Goal: Task Accomplishment & Management: Use online tool/utility

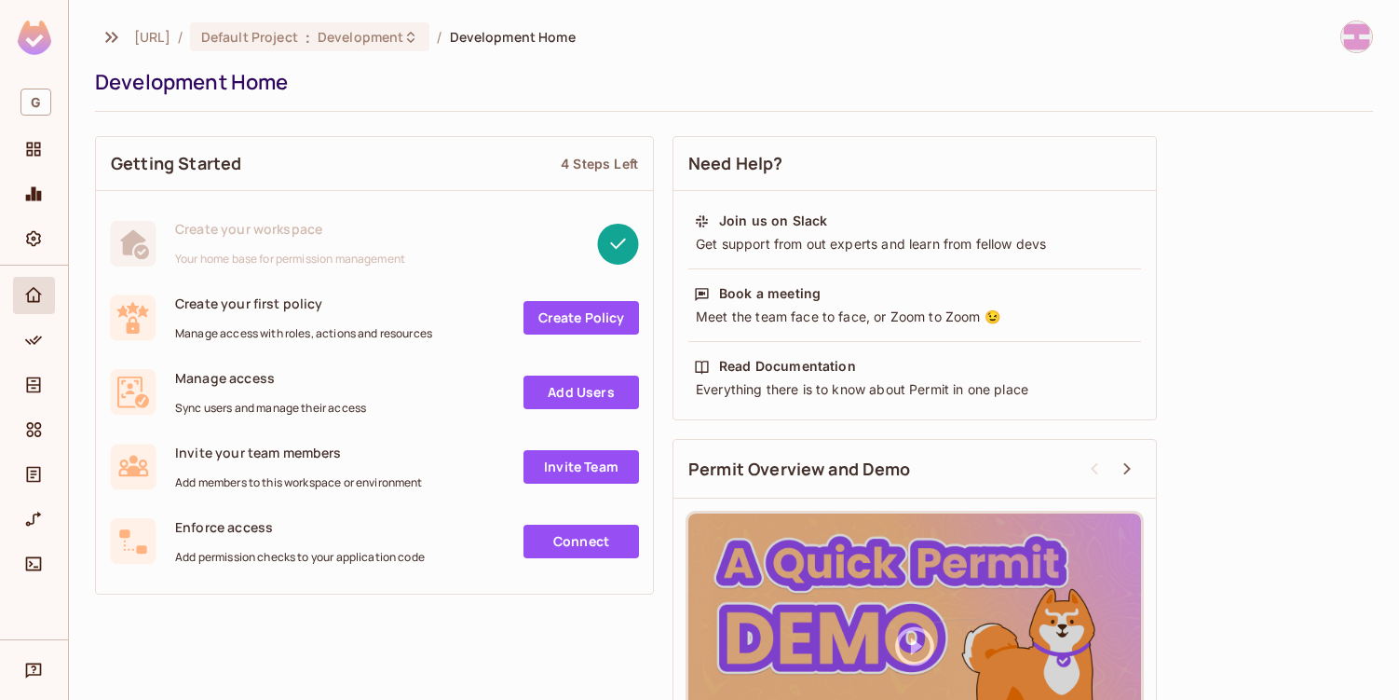
click at [571, 313] on link "Create Policy" at bounding box center [582, 318] width 116 height 34
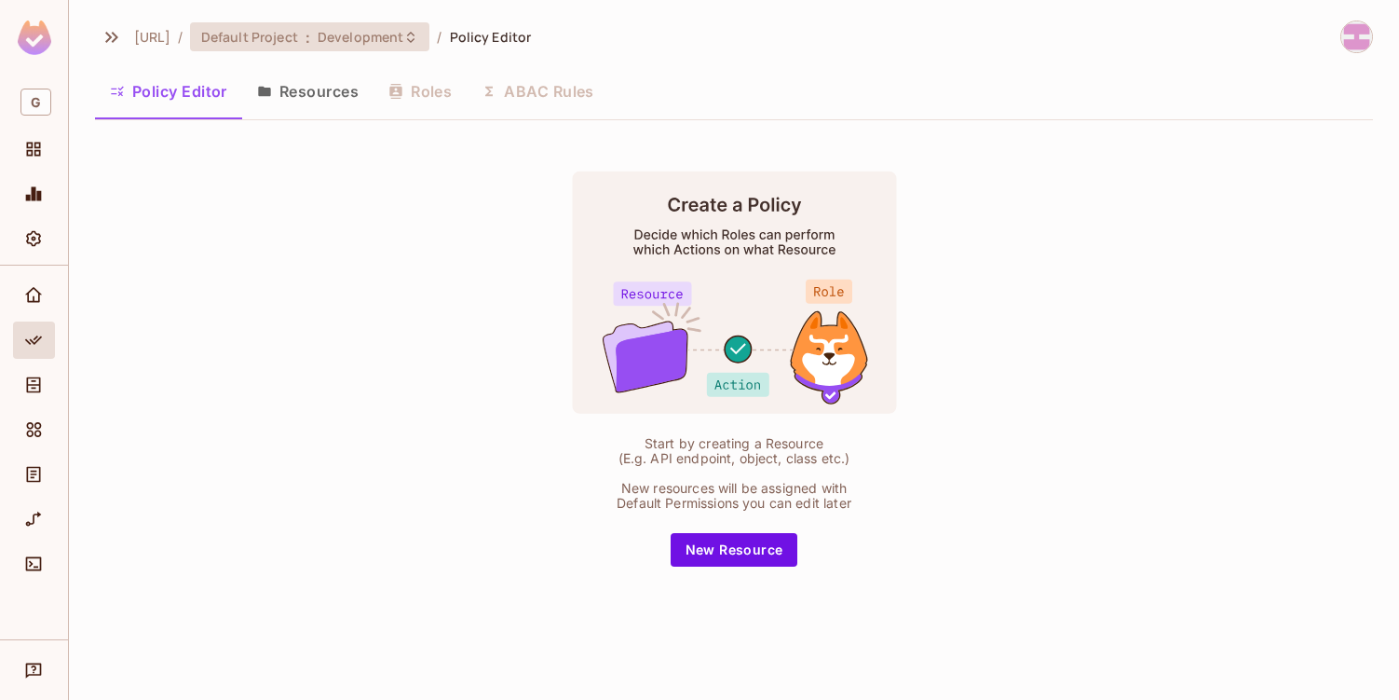
click at [298, 35] on span "Default Project" at bounding box center [249, 37] width 97 height 18
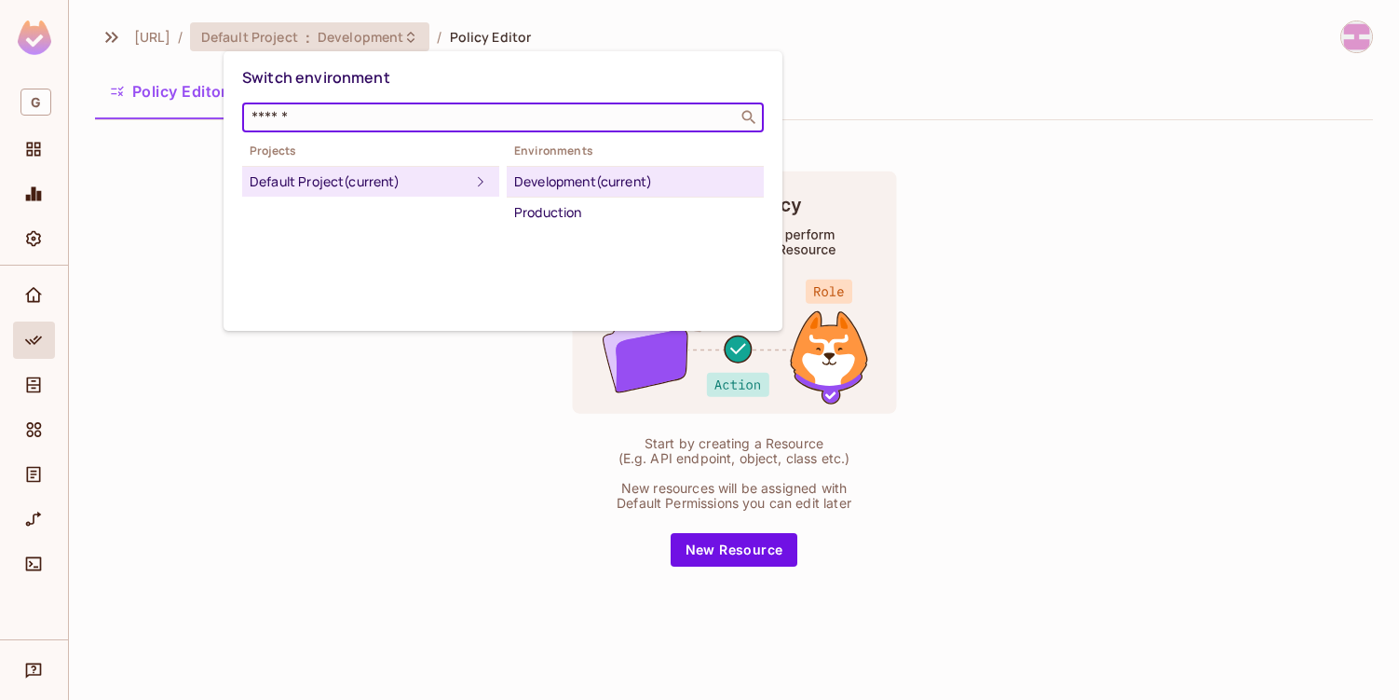
click at [307, 115] on input "text" at bounding box center [490, 117] width 484 height 19
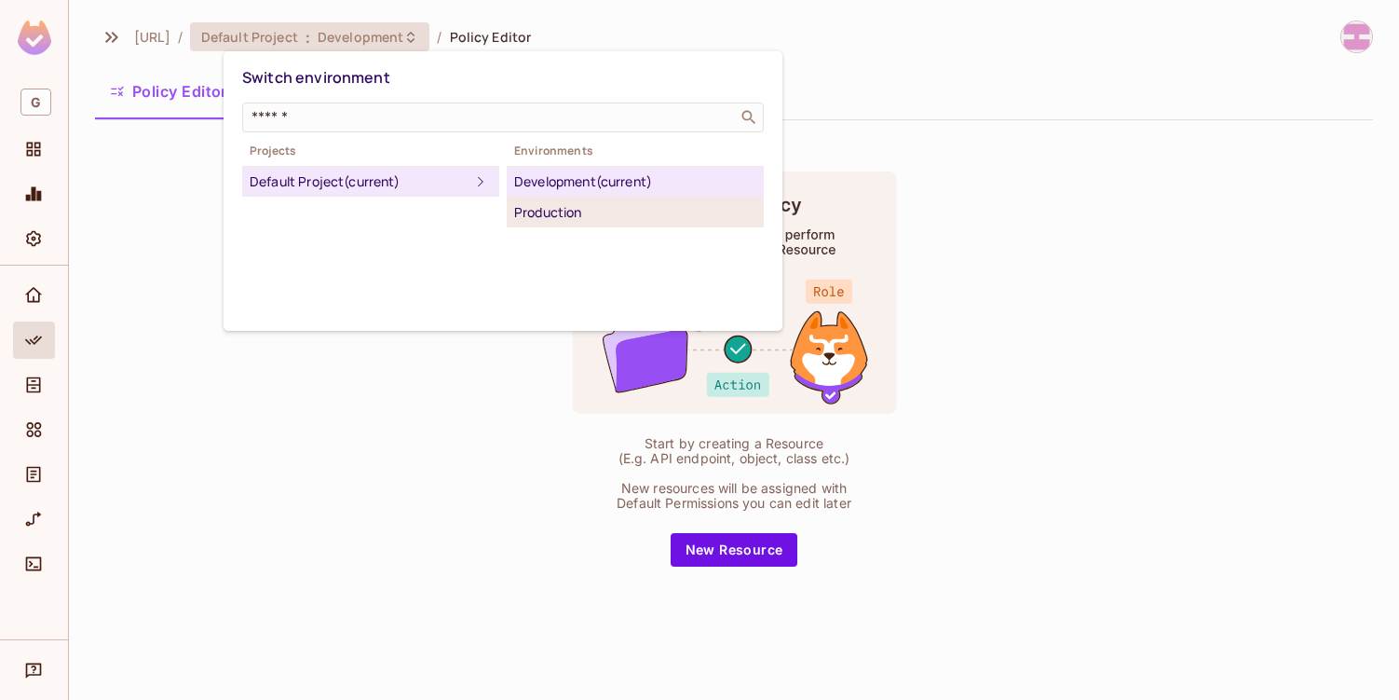
click at [548, 217] on div "Production" at bounding box center [635, 212] width 242 height 22
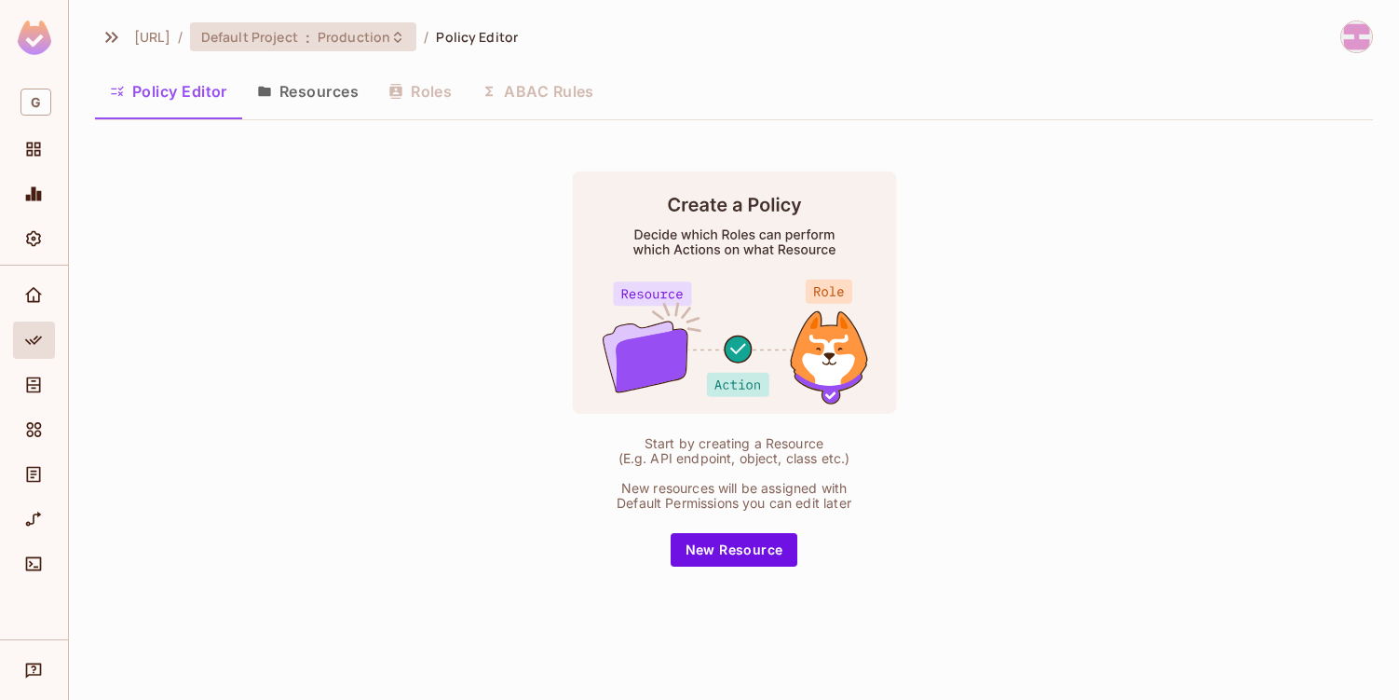
click at [390, 29] on span "Production" at bounding box center [354, 37] width 73 height 18
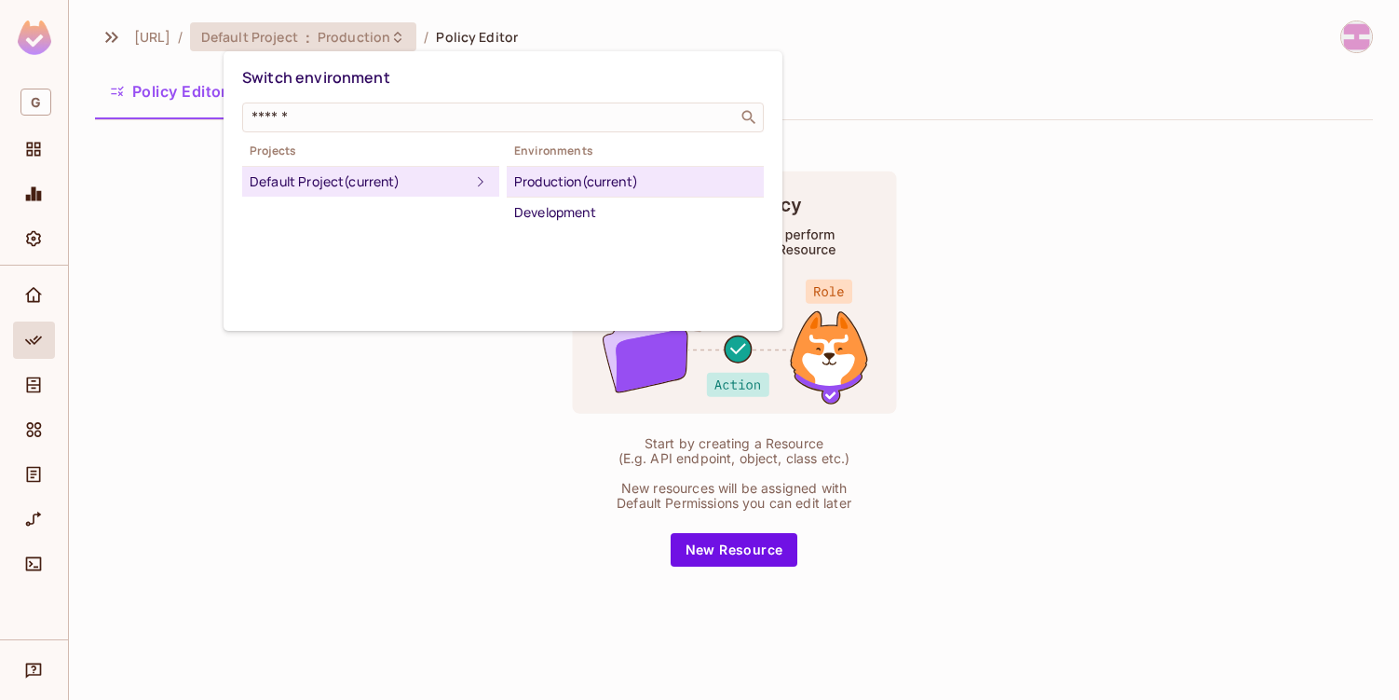
click at [417, 373] on div at bounding box center [699, 350] width 1399 height 700
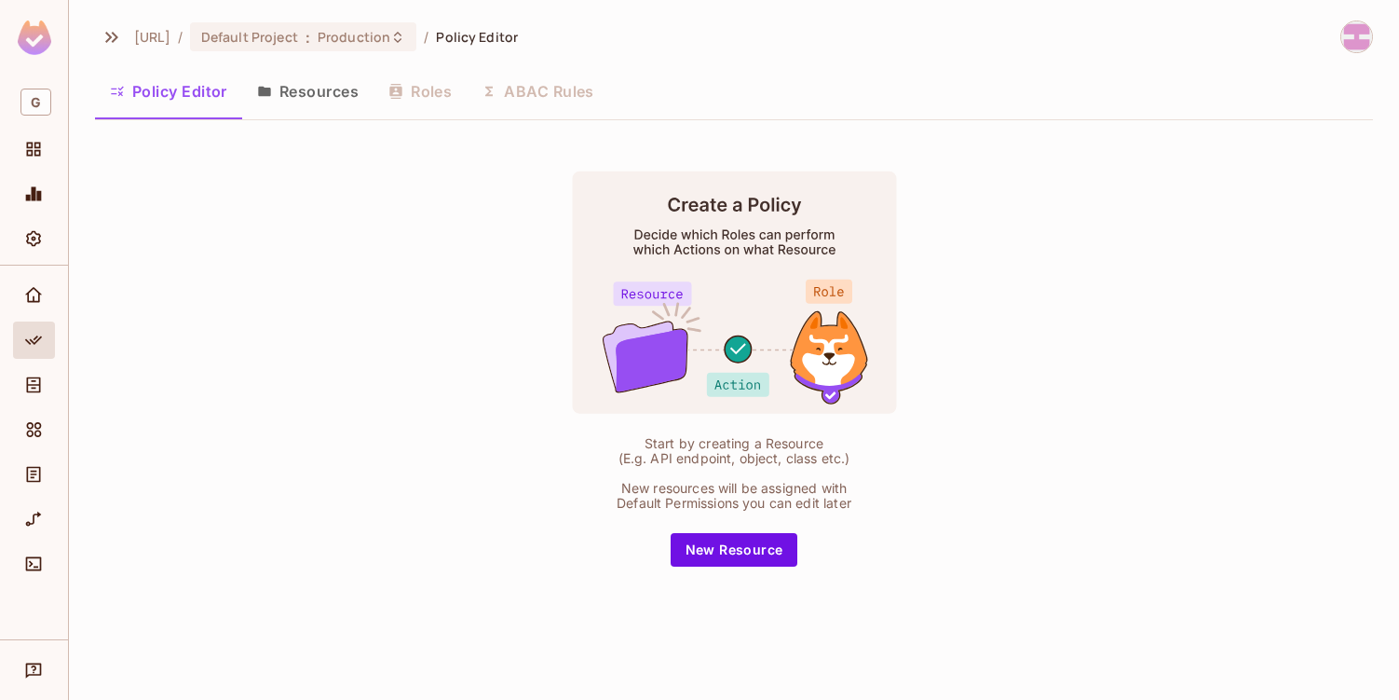
click at [488, 32] on span "Policy Editor" at bounding box center [477, 37] width 82 height 18
click at [304, 89] on button "Resources" at bounding box center [307, 91] width 131 height 47
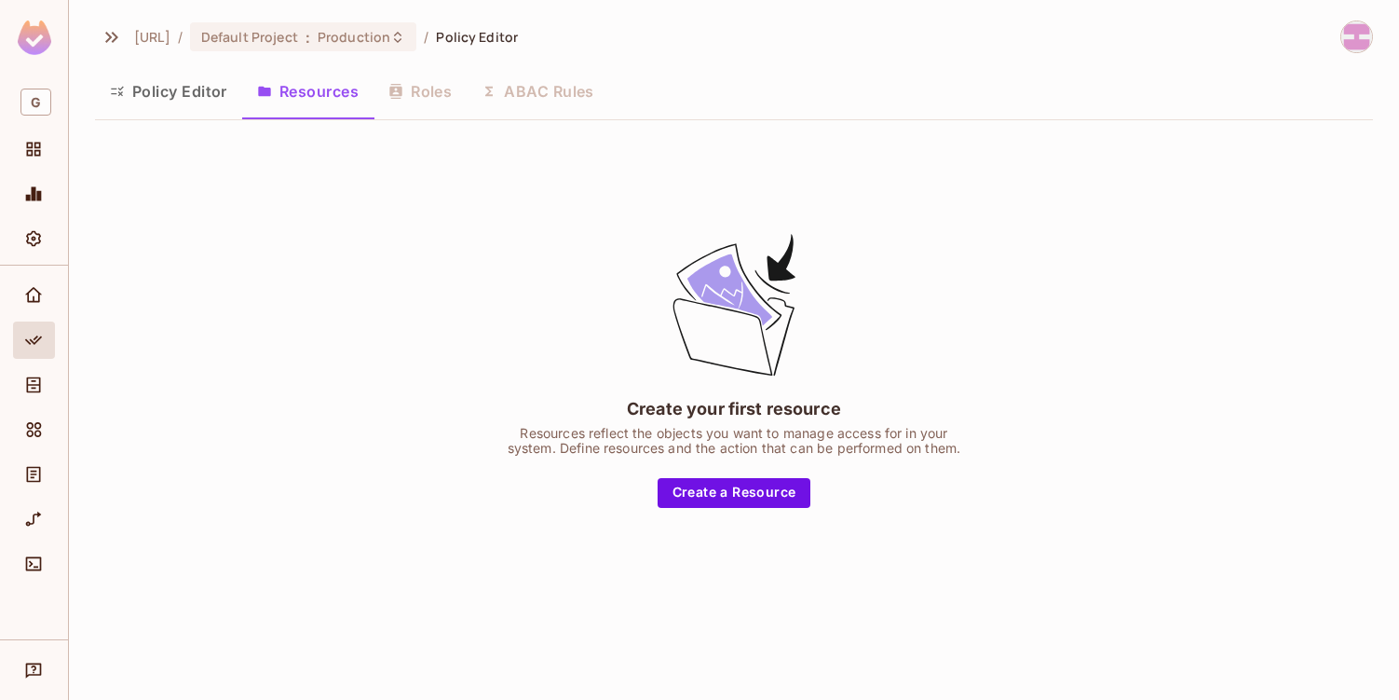
click at [424, 96] on div "Policy Editor Resources Roles ABAC Rules" at bounding box center [734, 91] width 1278 height 47
click at [529, 86] on div "Policy Editor Resources Roles ABAC Rules" at bounding box center [734, 91] width 1278 height 47
click at [190, 98] on button "Policy Editor" at bounding box center [168, 91] width 147 height 47
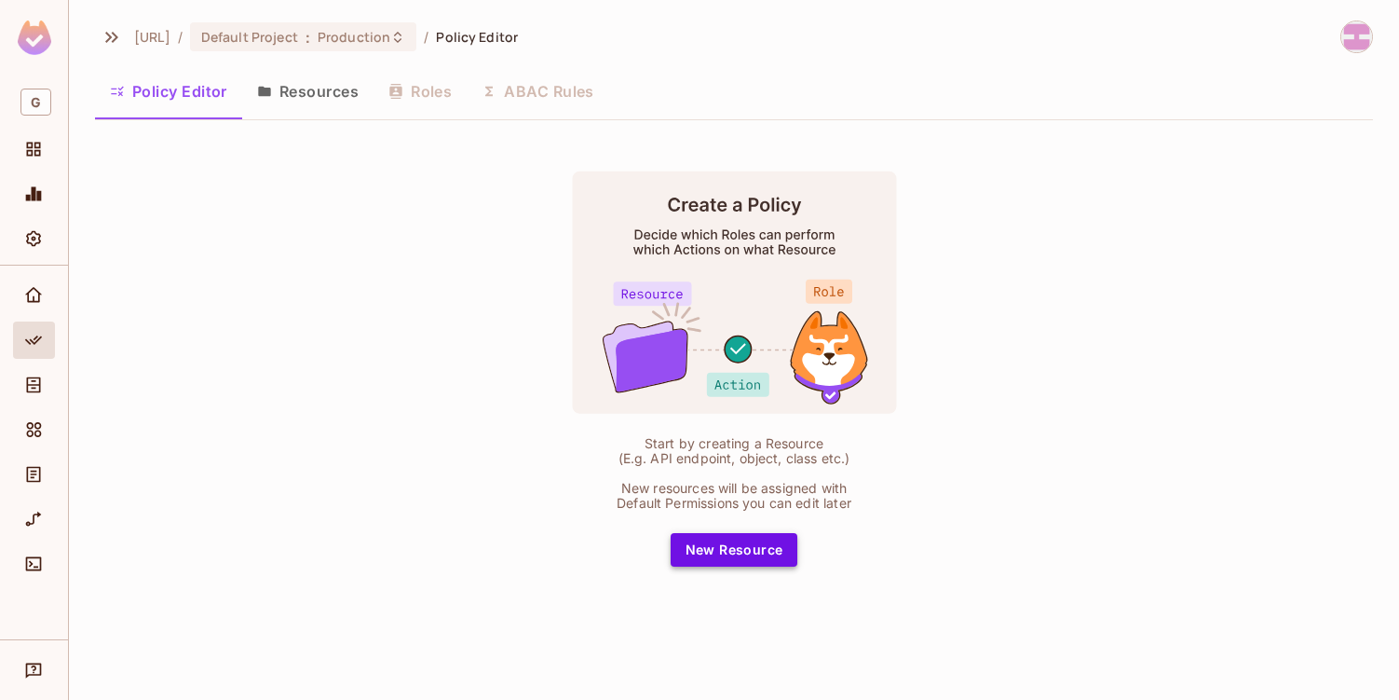
click at [738, 545] on button "New Resource" at bounding box center [735, 550] width 128 height 34
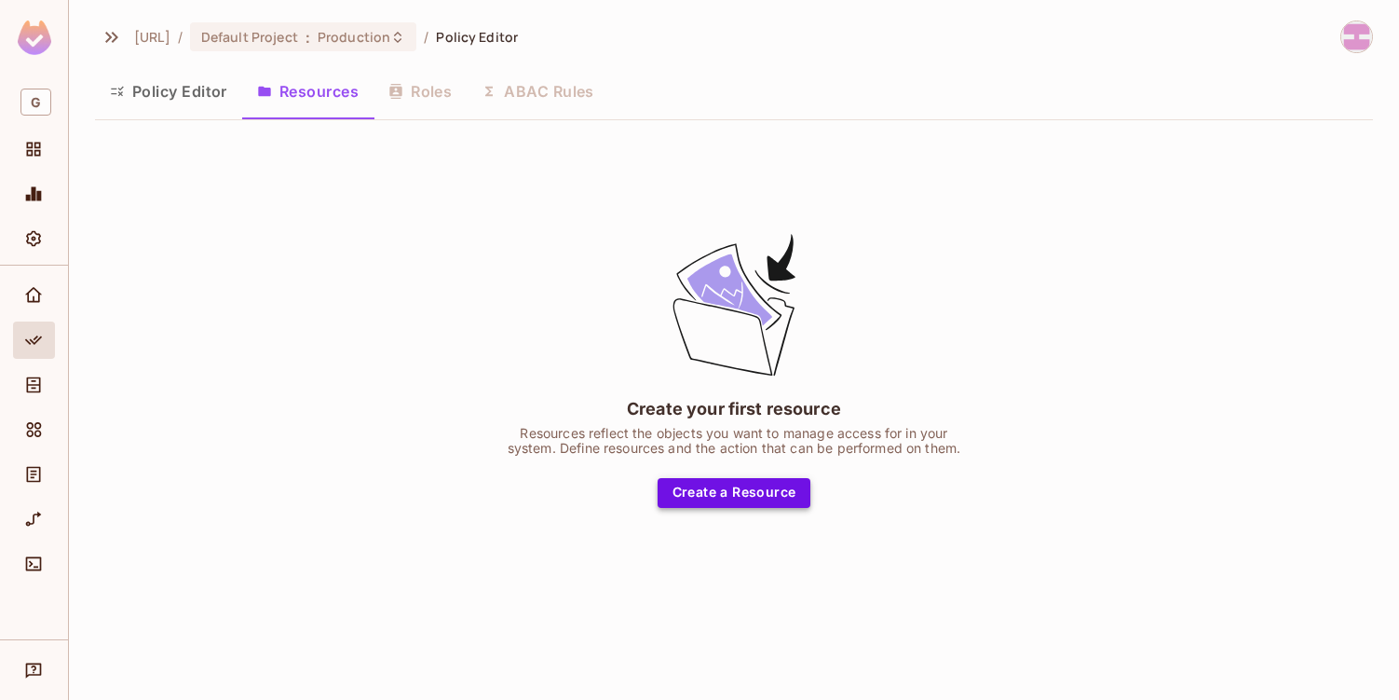
click at [751, 493] on button "Create a Resource" at bounding box center [735, 493] width 154 height 30
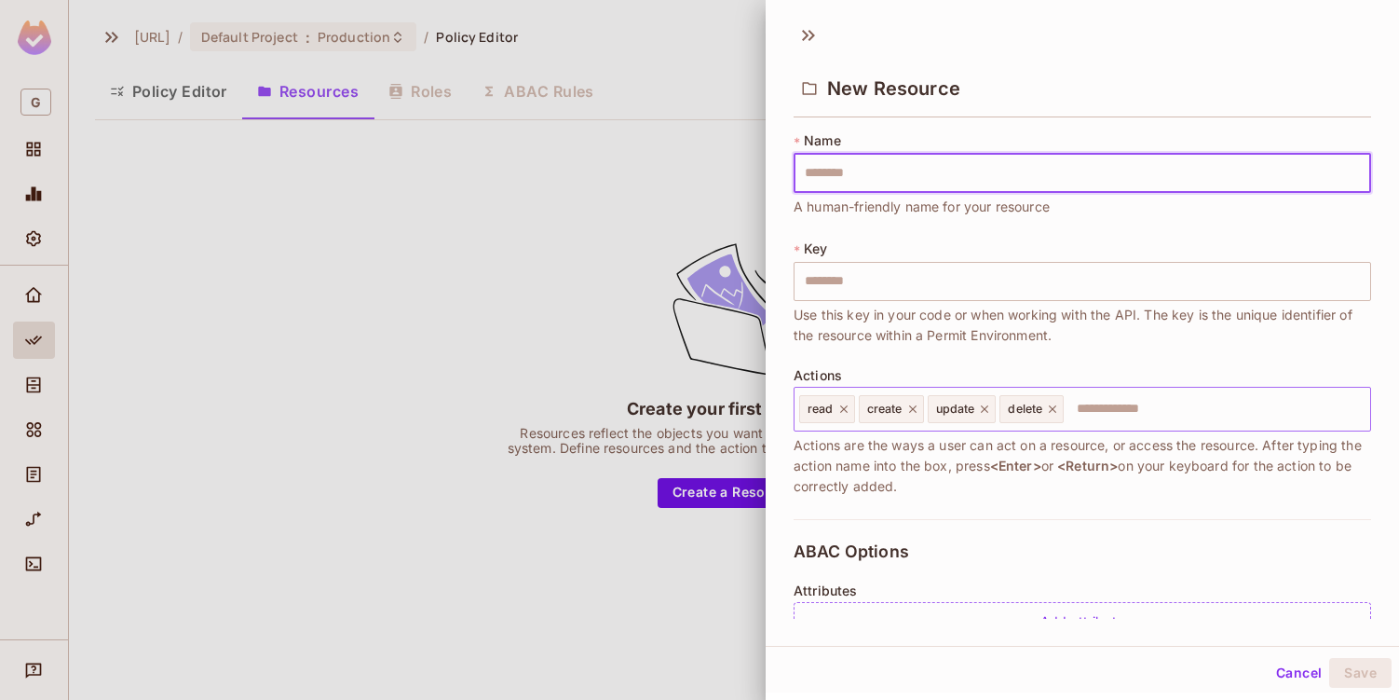
click at [814, 412] on span "read" at bounding box center [821, 409] width 26 height 15
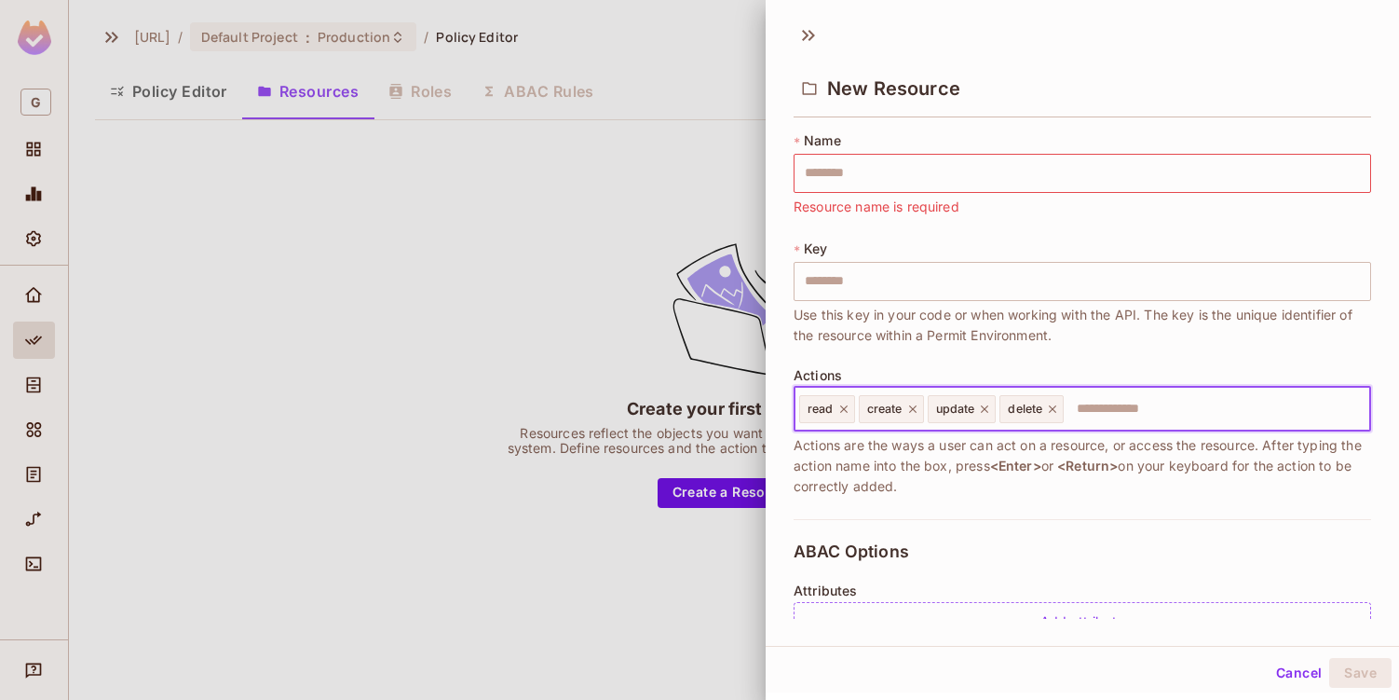
click at [286, 36] on div at bounding box center [699, 350] width 1399 height 700
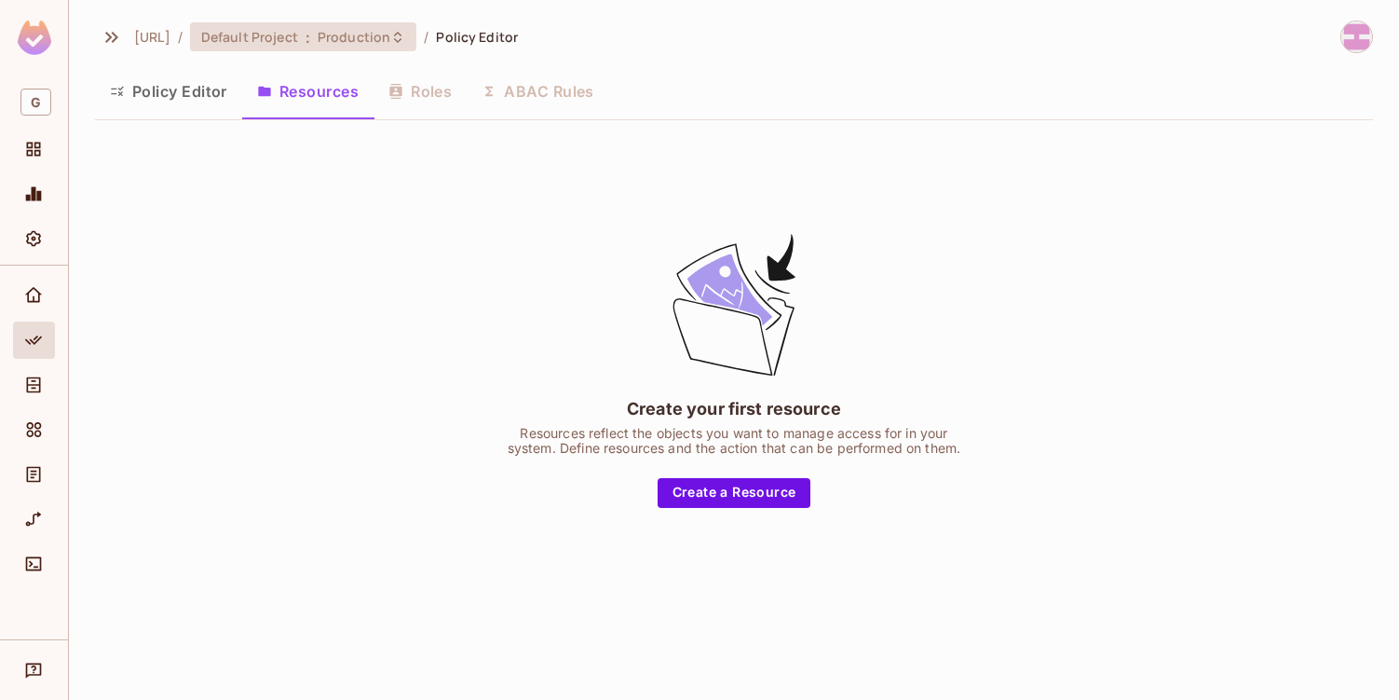
click at [250, 33] on span "Default Project" at bounding box center [249, 37] width 97 height 18
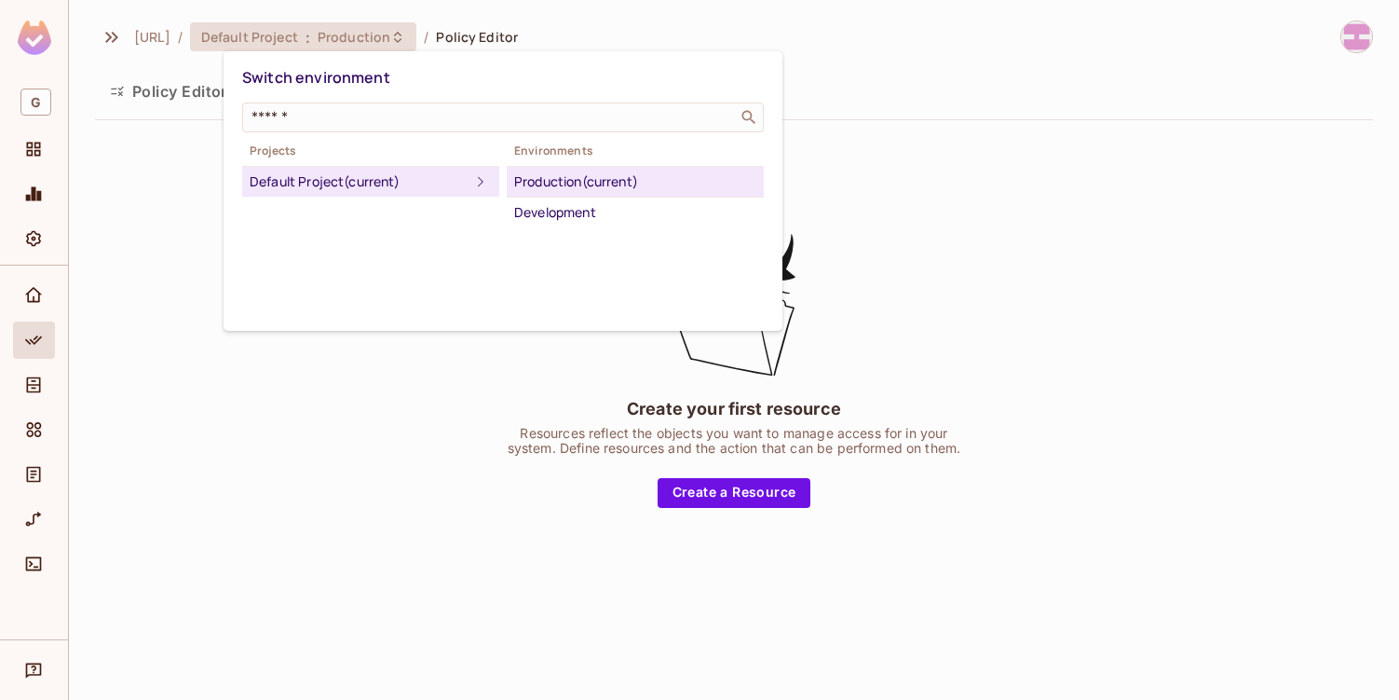
click at [338, 177] on div "Default Project (current)" at bounding box center [360, 181] width 220 height 22
click at [483, 186] on icon at bounding box center [481, 181] width 22 height 22
click at [376, 338] on div at bounding box center [699, 350] width 1399 height 700
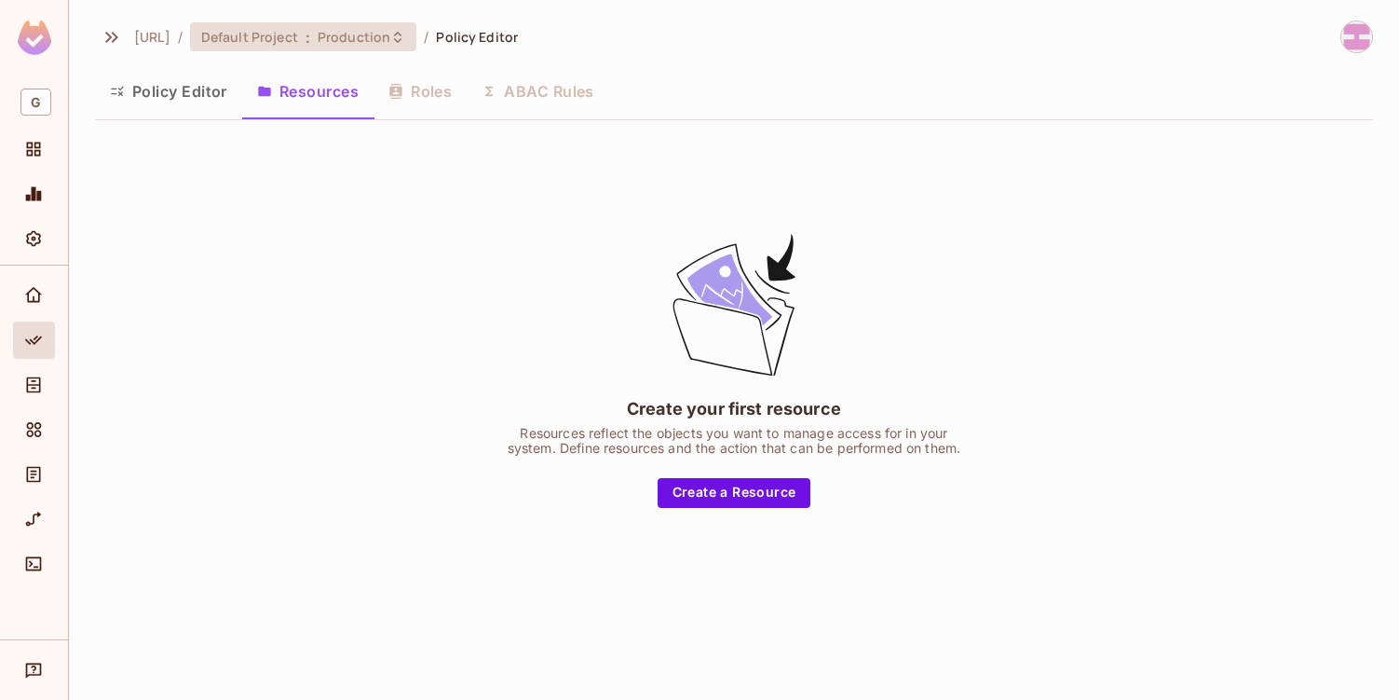
click at [390, 33] on span "Production" at bounding box center [354, 37] width 73 height 18
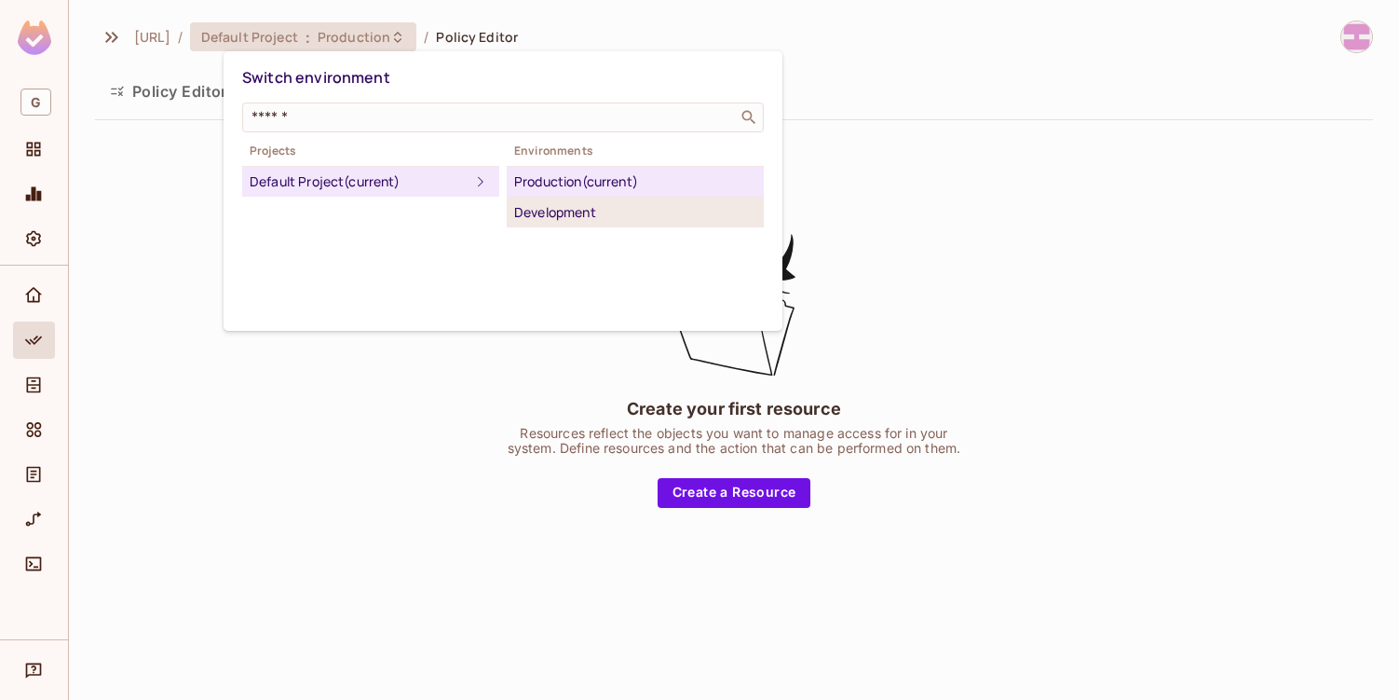
click at [567, 217] on div "Development" at bounding box center [635, 212] width 242 height 22
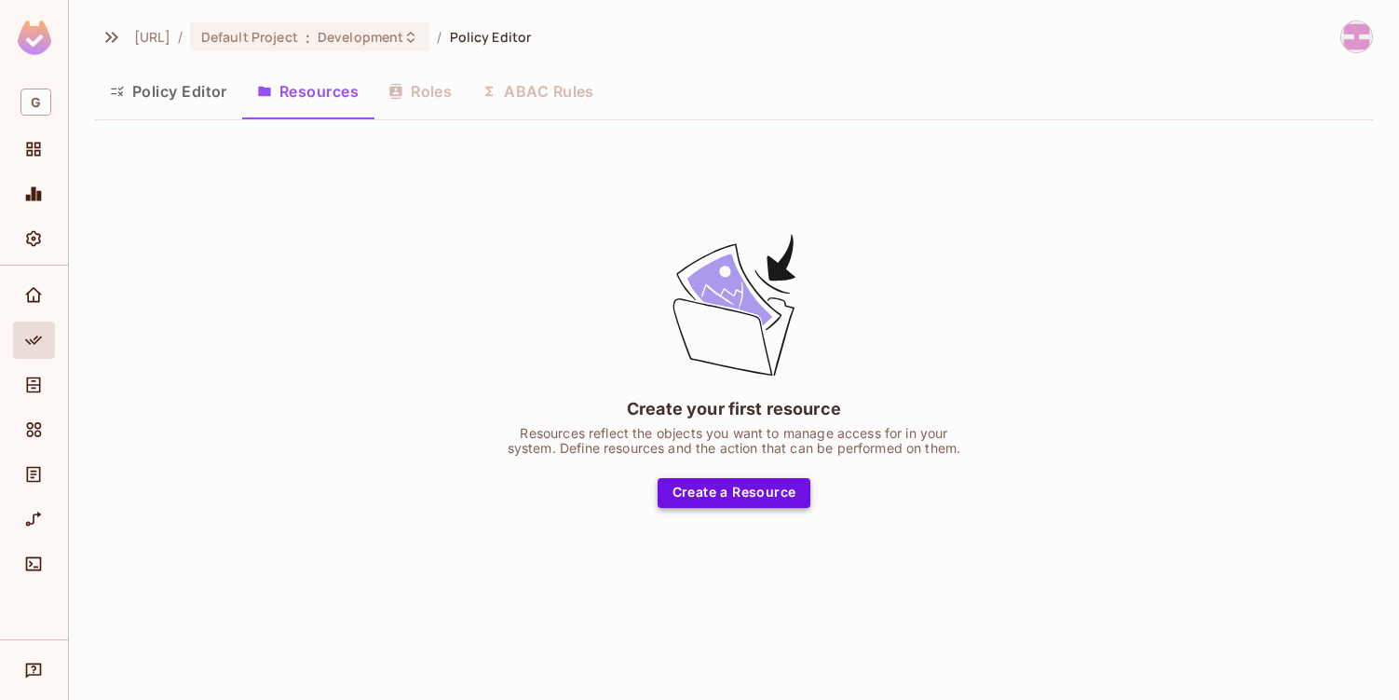
click at [703, 502] on button "Create a Resource" at bounding box center [735, 493] width 154 height 30
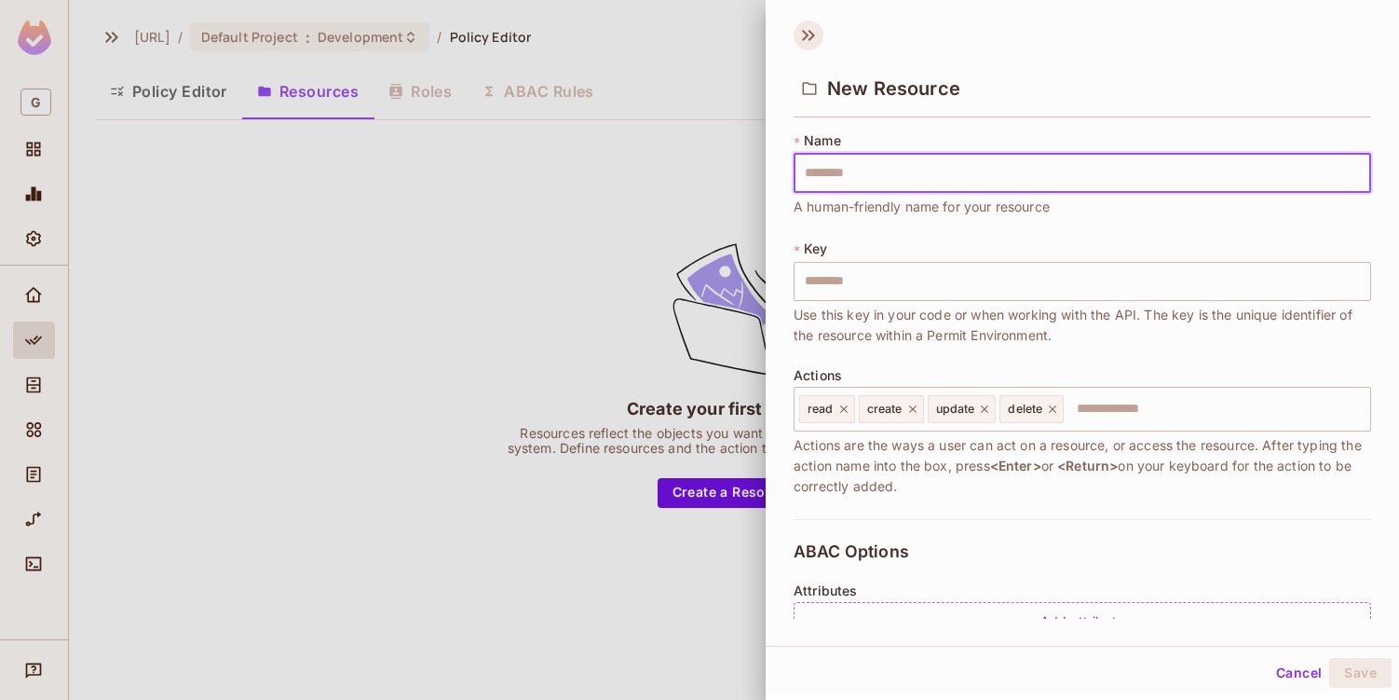
click at [796, 32] on icon at bounding box center [809, 35] width 30 height 30
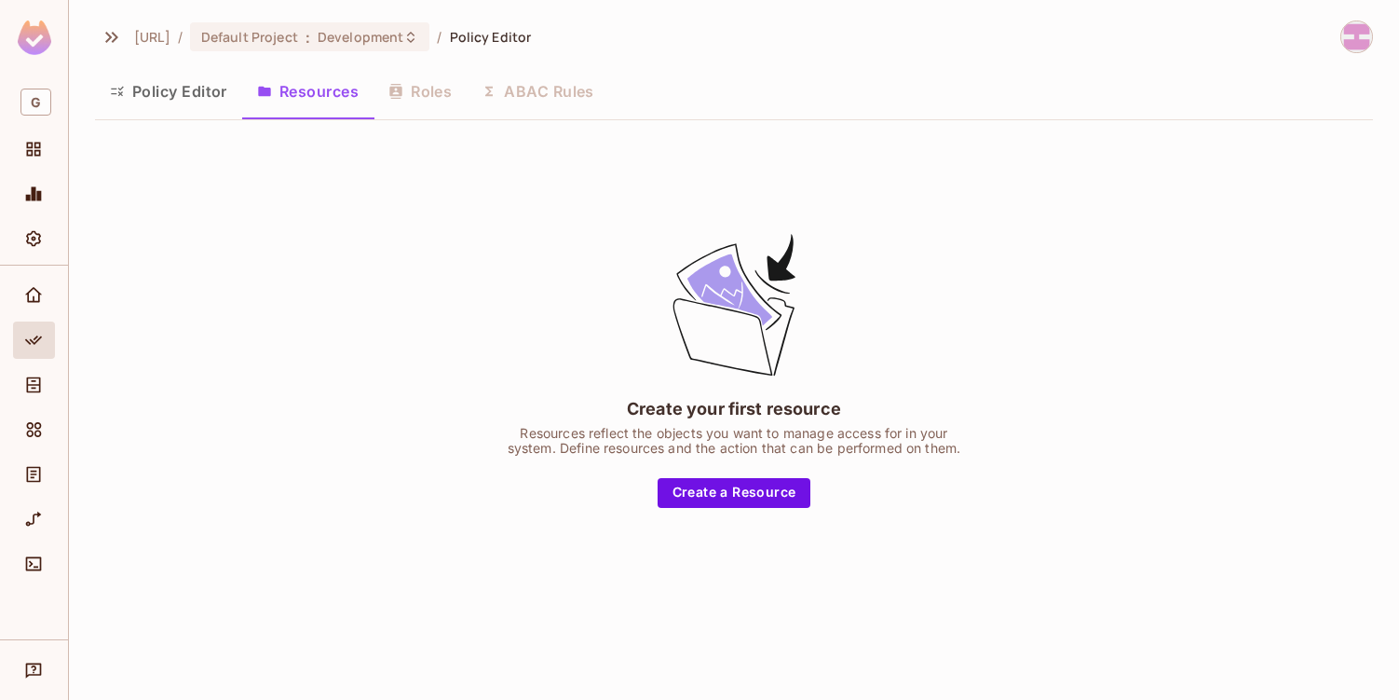
click at [1352, 43] on img at bounding box center [1357, 36] width 31 height 31
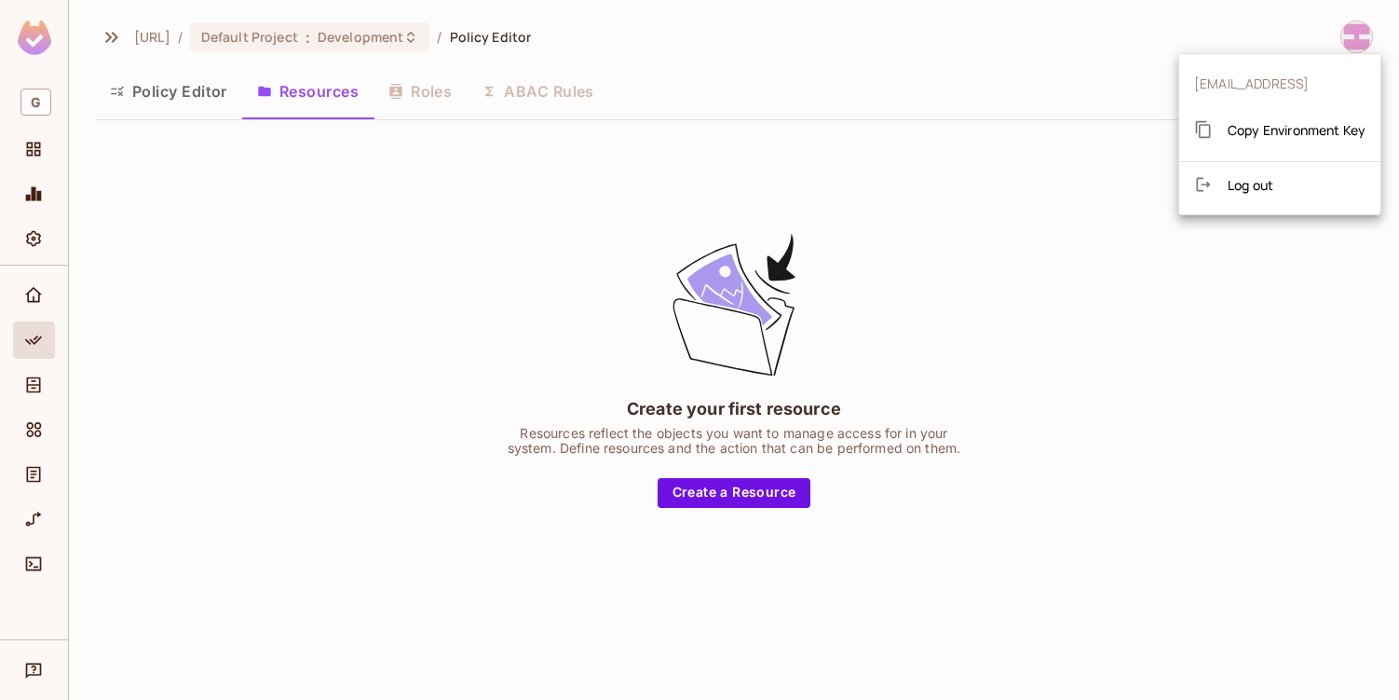
click at [985, 278] on div at bounding box center [699, 350] width 1399 height 700
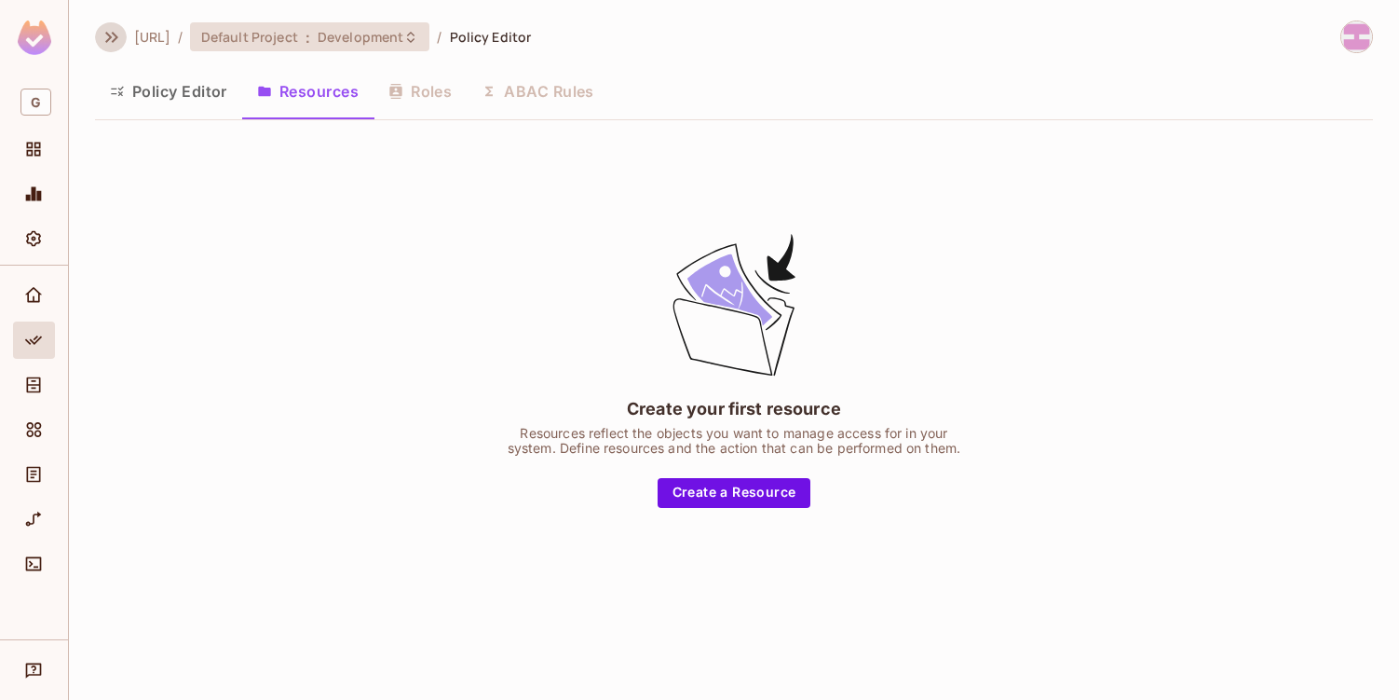
click at [403, 40] on span "Development" at bounding box center [361, 37] width 86 height 18
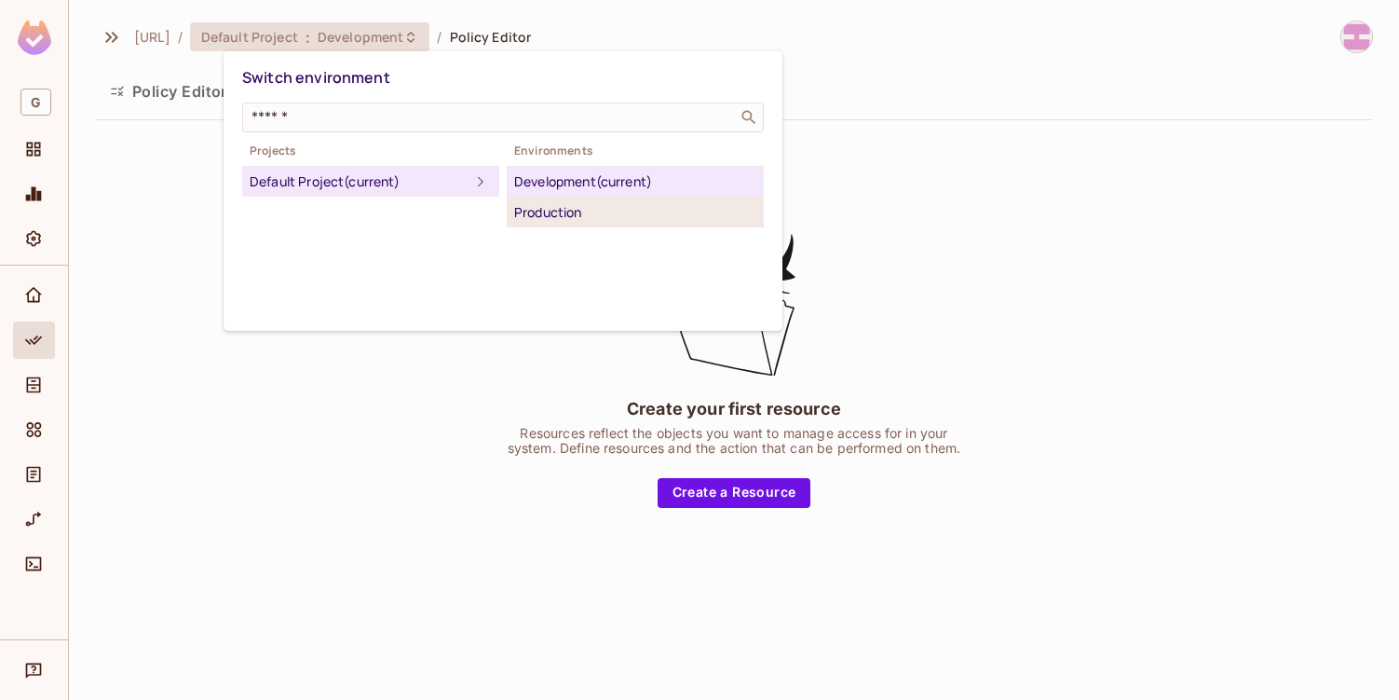
click at [605, 208] on div "Production" at bounding box center [635, 212] width 242 height 22
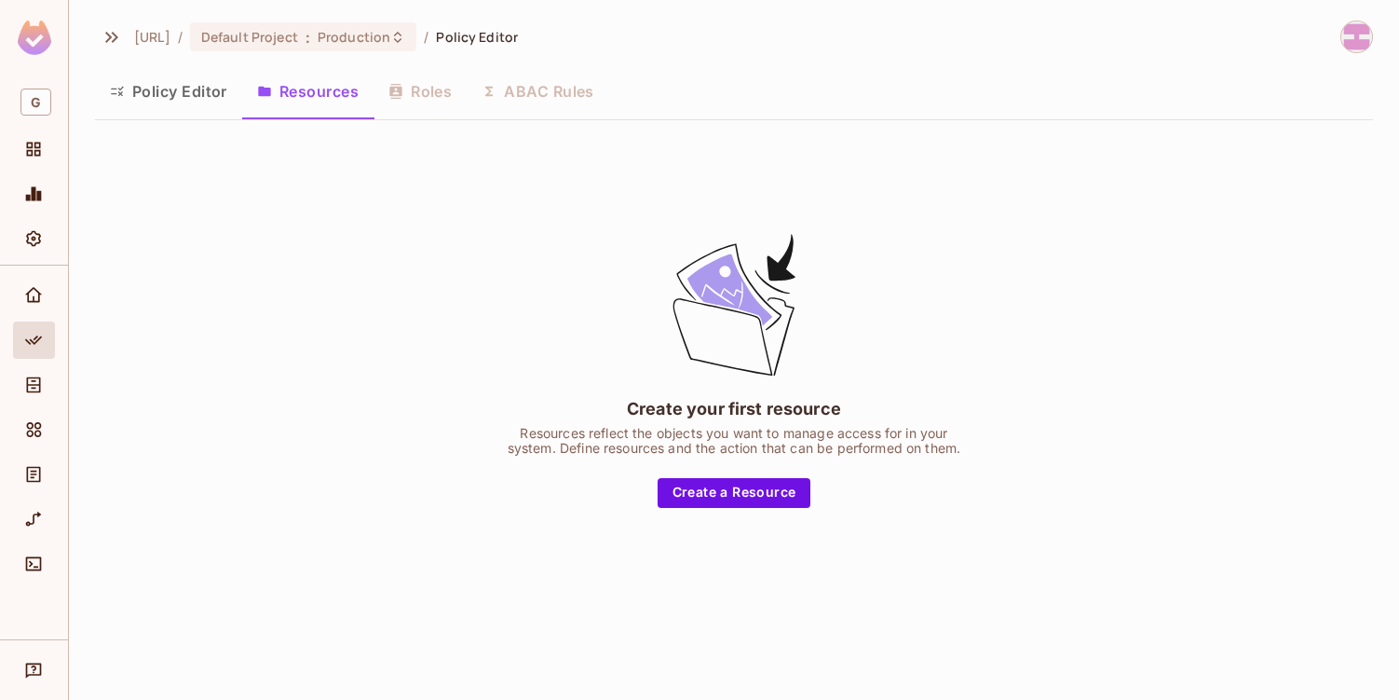
click at [1369, 35] on img at bounding box center [1357, 36] width 31 height 31
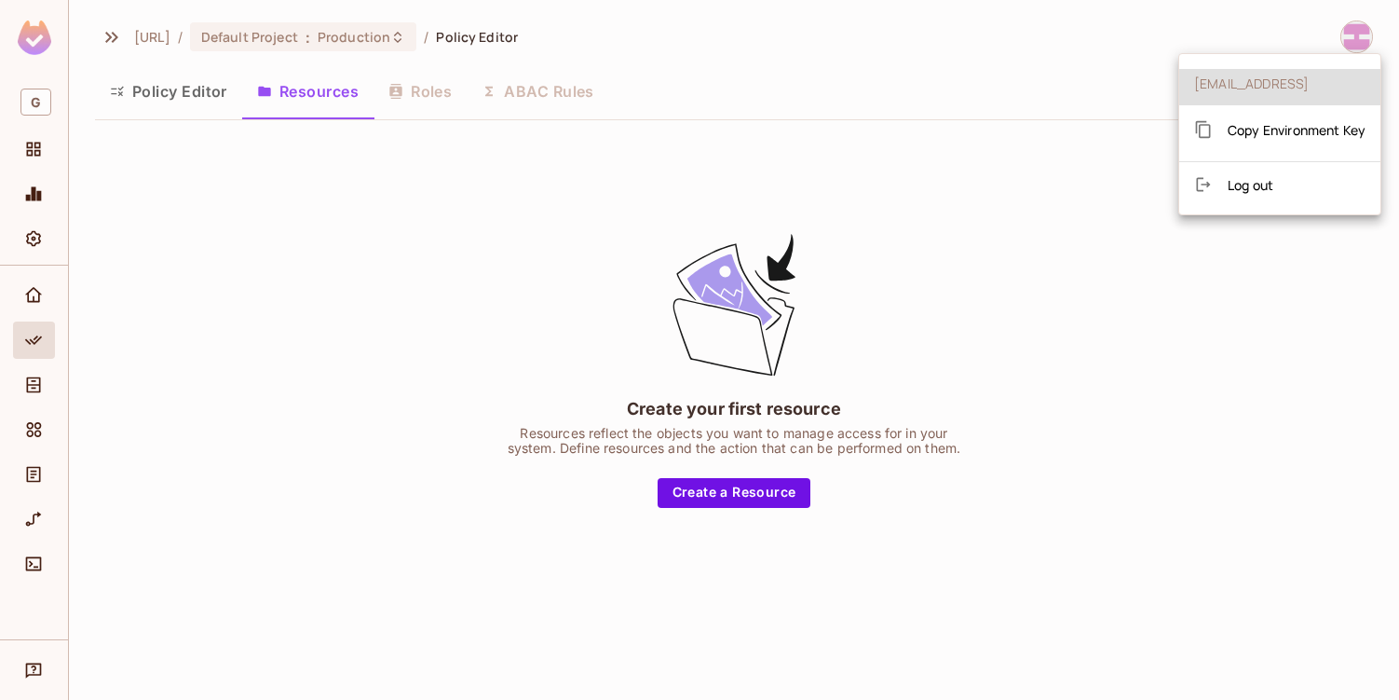
click at [970, 226] on div at bounding box center [699, 350] width 1399 height 700
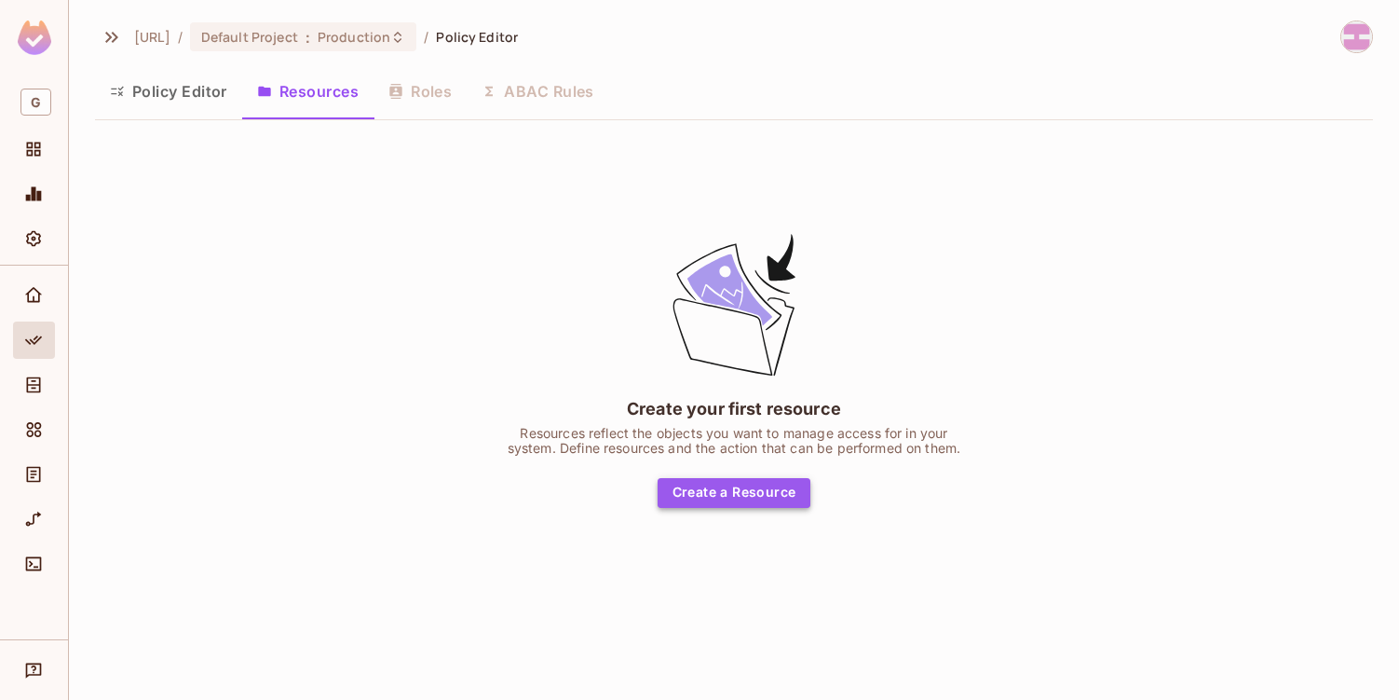
click at [732, 485] on button "Create a Resource" at bounding box center [735, 493] width 154 height 30
